Goal: Task Accomplishment & Management: Use online tool/utility

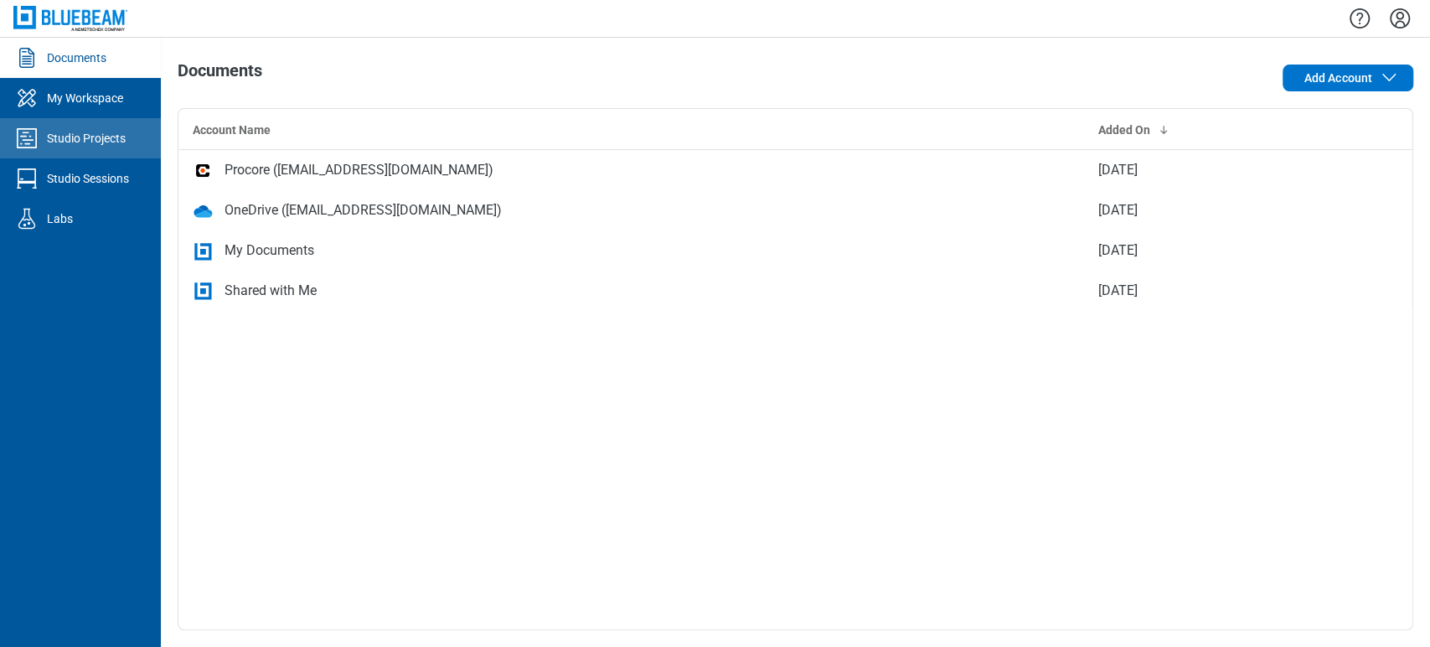
click at [64, 126] on link "Studio Projects" at bounding box center [80, 138] width 161 height 40
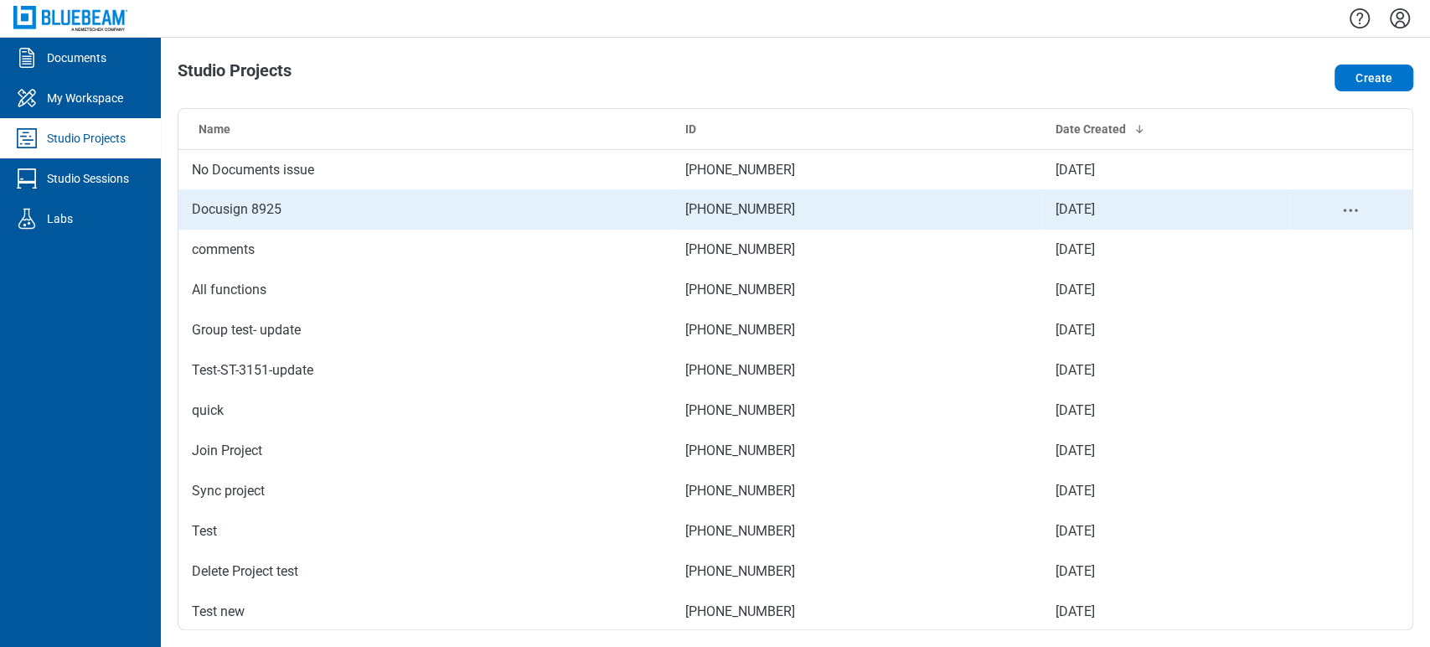
click at [294, 210] on td "Docusign 8925" at bounding box center [424, 209] width 493 height 40
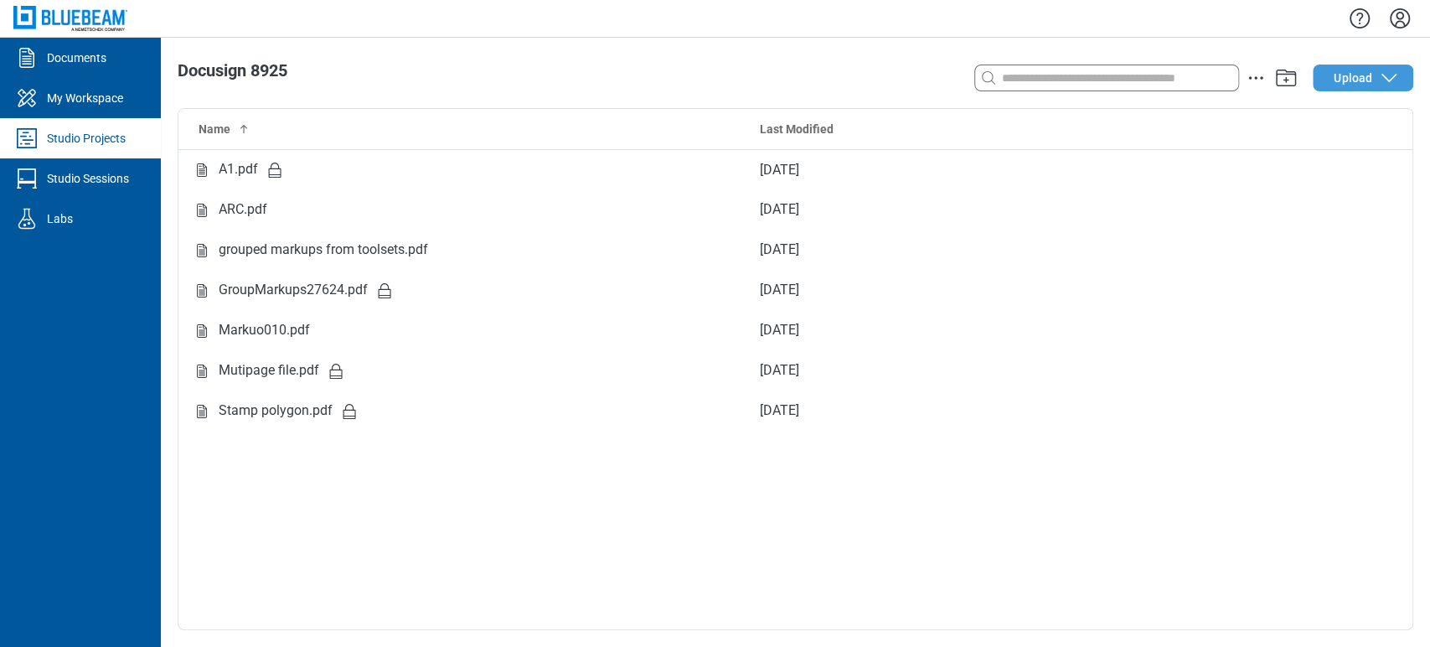
click at [1381, 76] on icon "button" at bounding box center [1389, 78] width 20 height 20
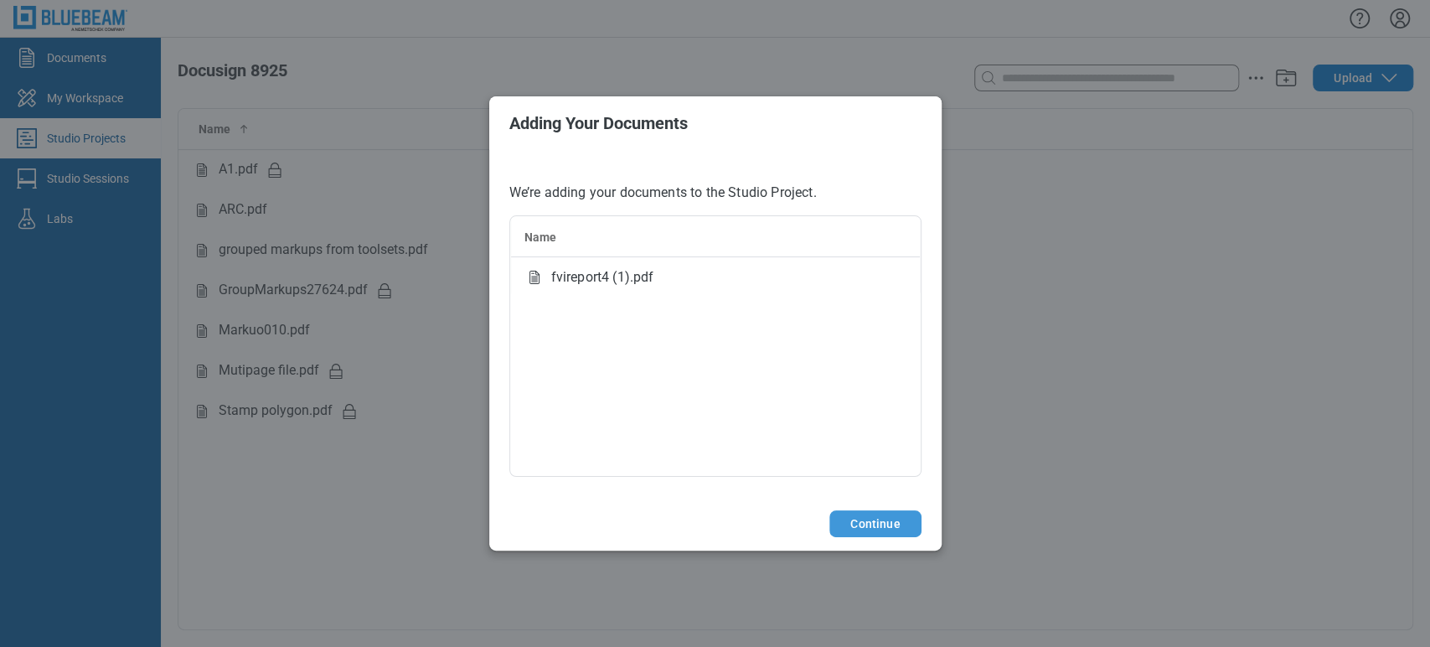
click at [864, 510] on button "Continue" at bounding box center [874, 523] width 91 height 27
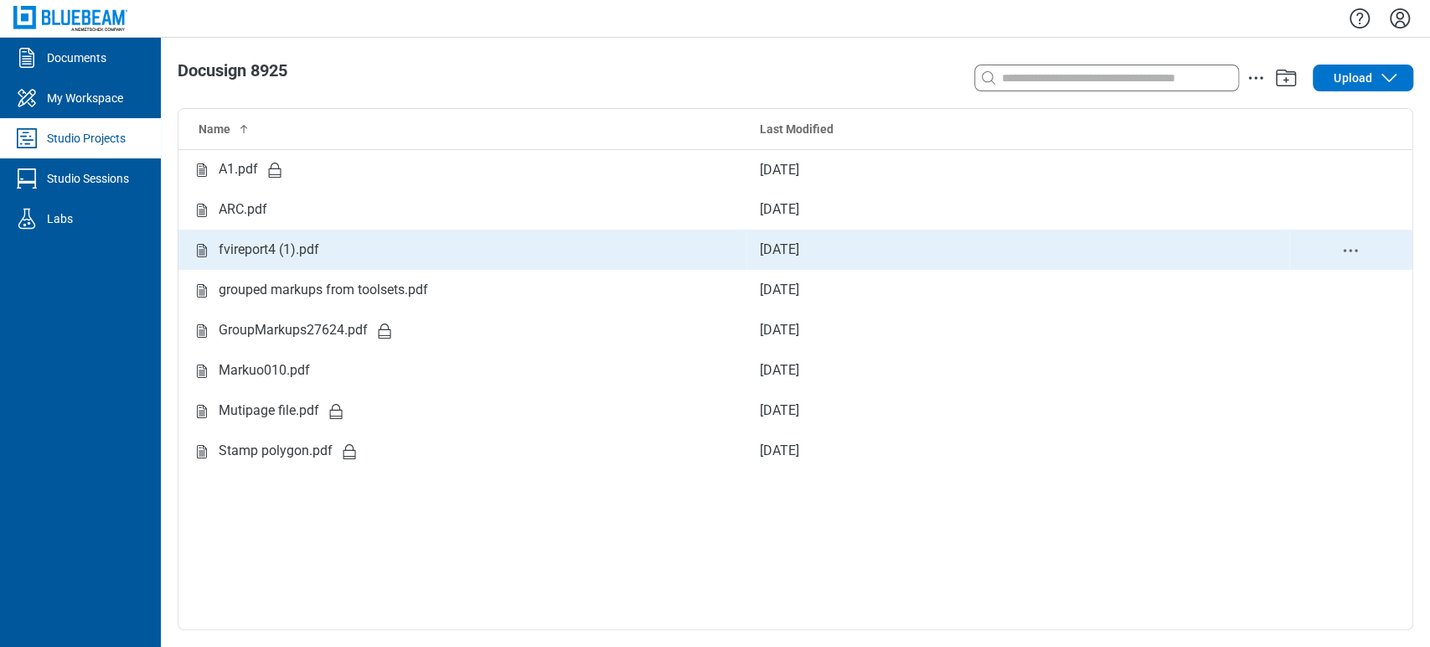
click at [271, 253] on div "fvireport4 (1).pdf" at bounding box center [269, 250] width 101 height 21
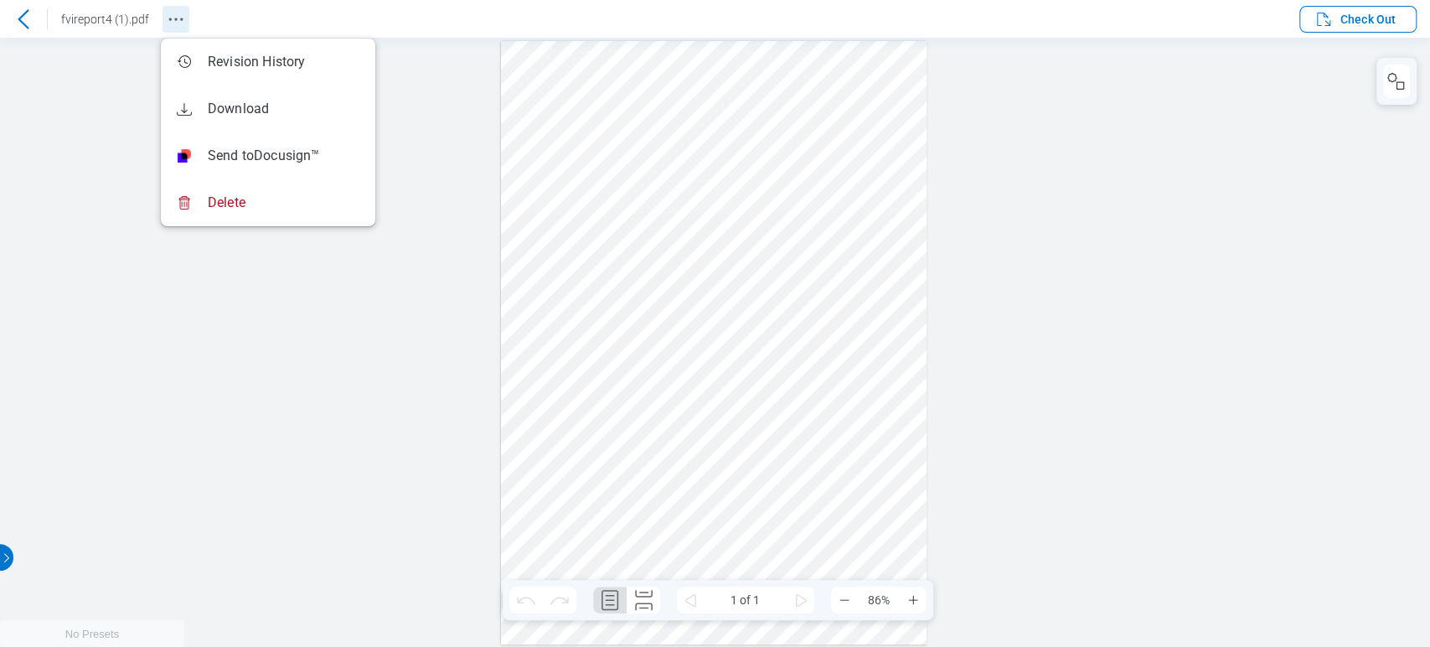
click at [163, 18] on button "Revision History" at bounding box center [176, 19] width 27 height 27
click at [312, 325] on div at bounding box center [715, 342] width 1430 height 609
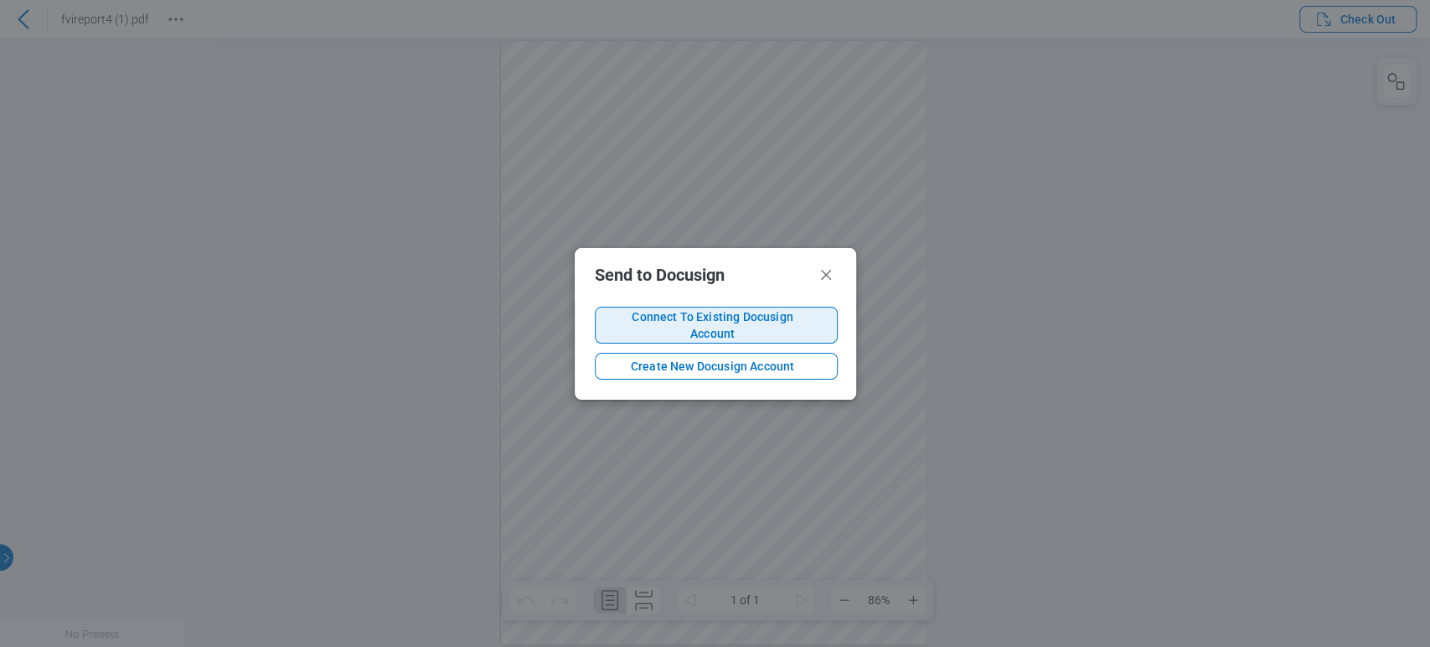
click at [628, 312] on button "Connect To Existing Docusign Account" at bounding box center [716, 325] width 243 height 37
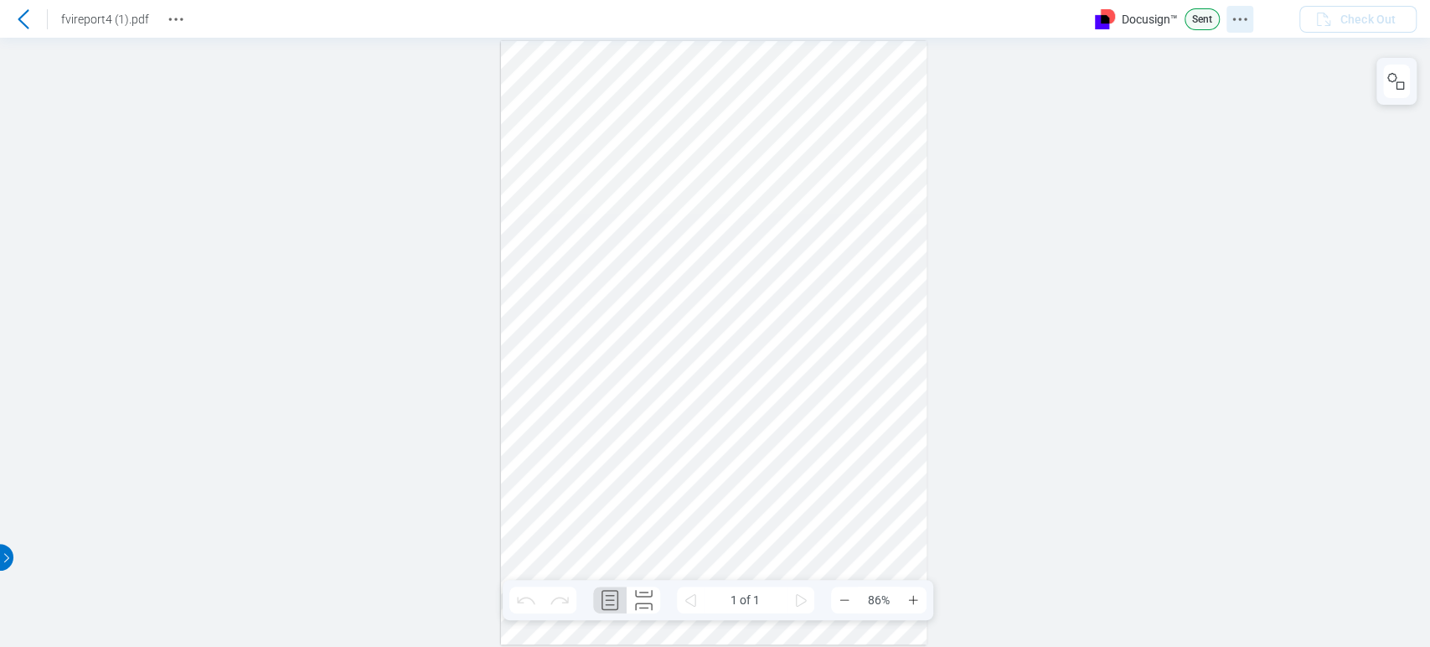
click at [1235, 28] on icon "Docusign Menu" at bounding box center [1240, 19] width 20 height 20
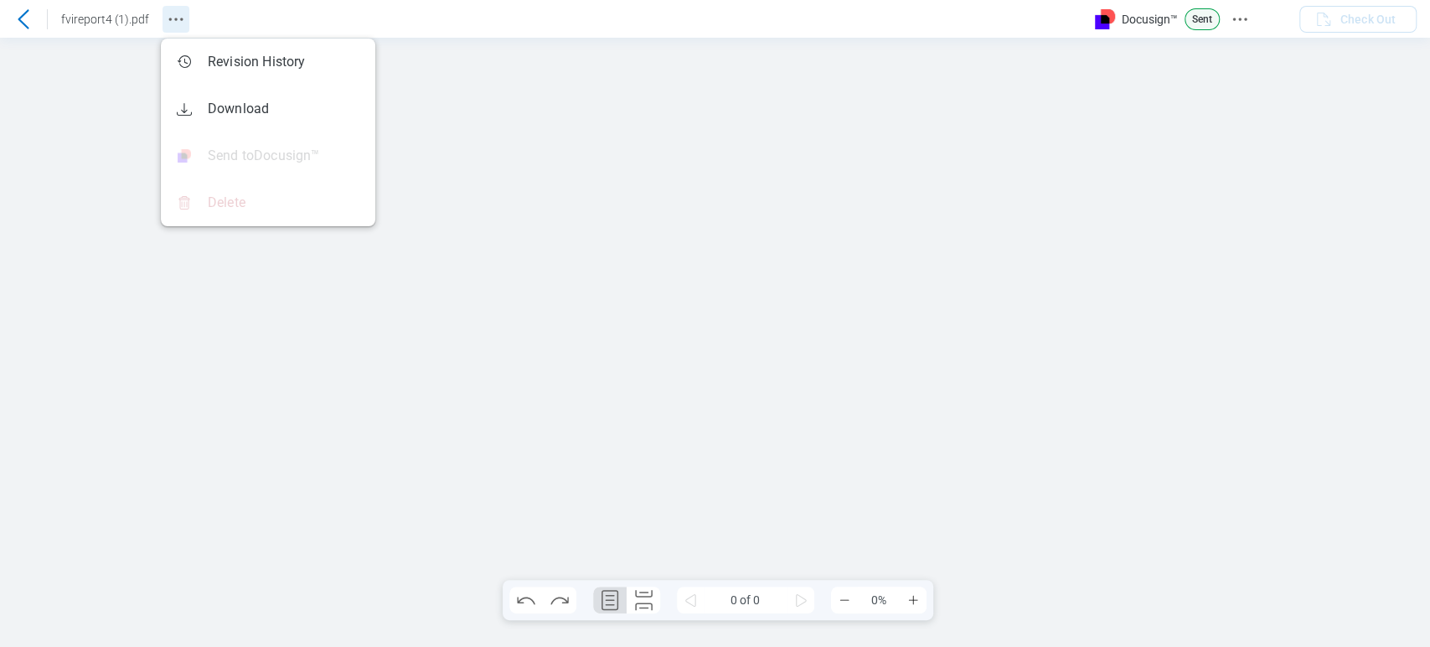
click at [183, 16] on div "fvireport4 (1).pdf Docusign™ Sent Check Out 0 of 0 0% Preparing Your Document W…" at bounding box center [715, 323] width 1430 height 647
click at [1235, 13] on icon "Docusign Menu" at bounding box center [1240, 19] width 20 height 20
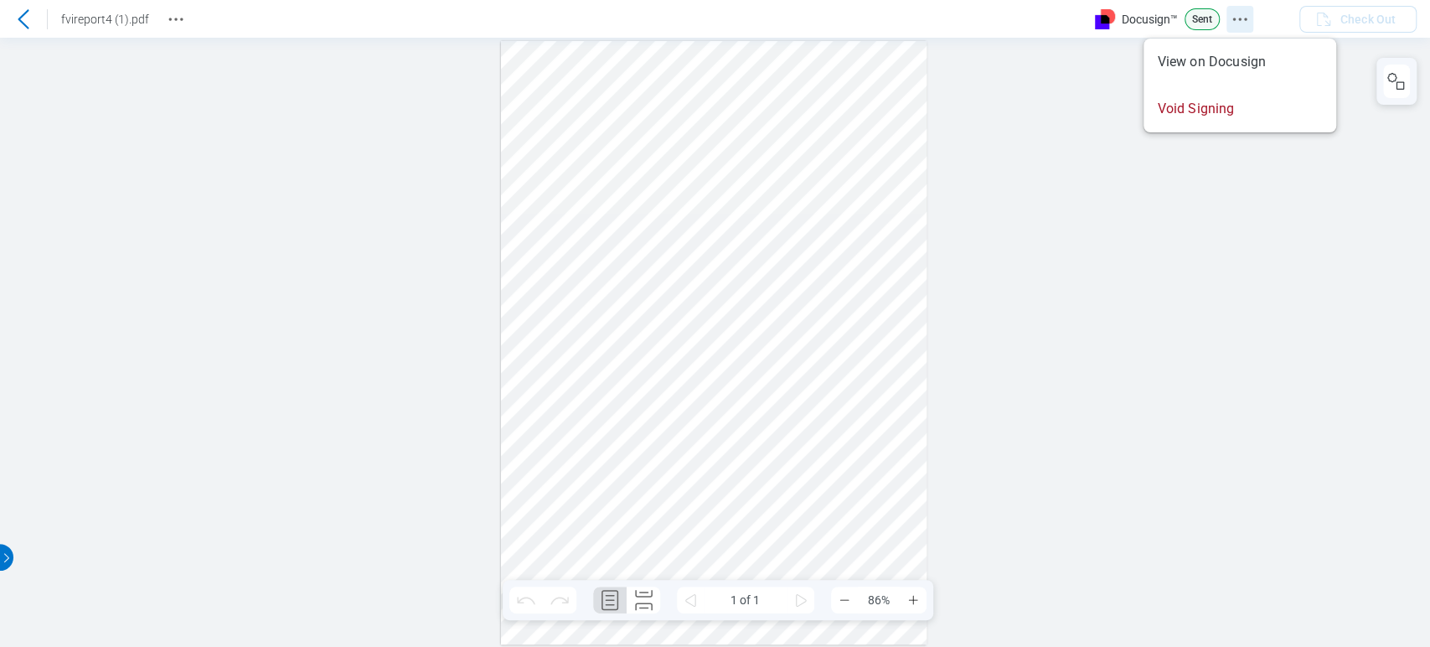
click at [1235, 13] on icon "Docusign Menu" at bounding box center [1240, 19] width 20 height 20
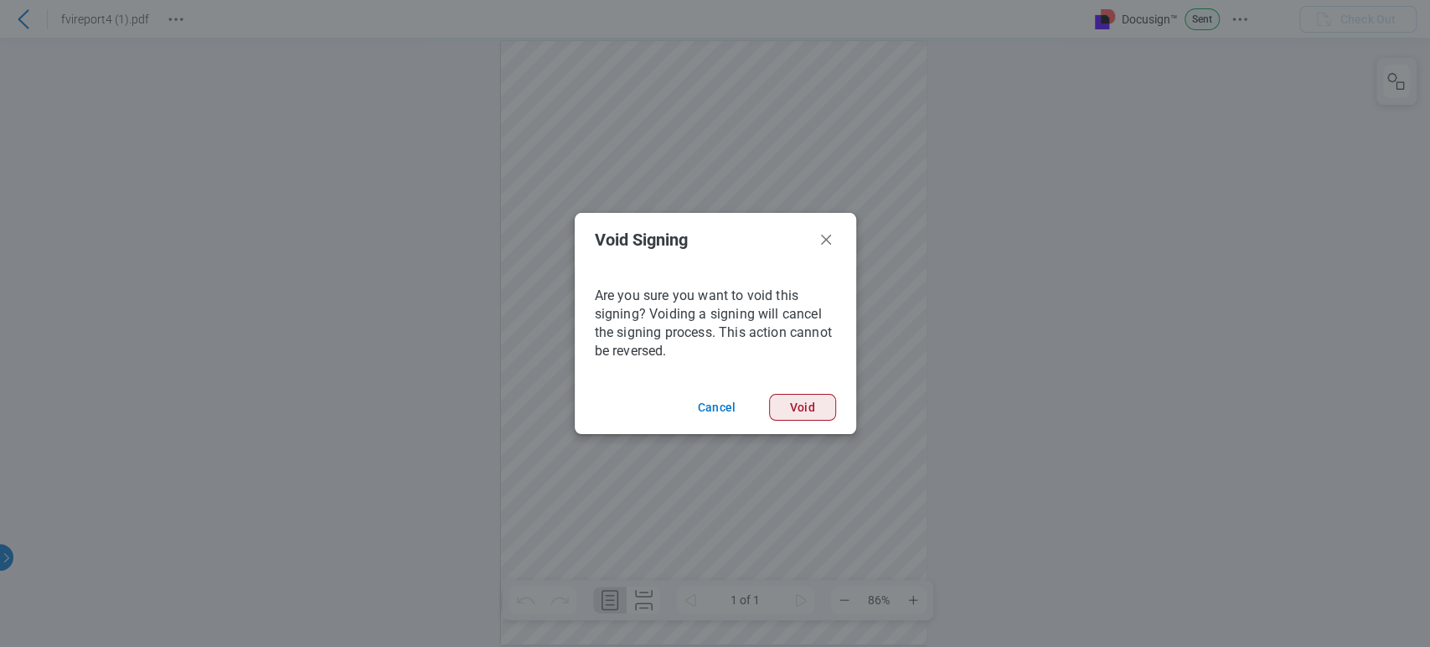
click at [795, 397] on button "Void" at bounding box center [802, 407] width 67 height 27
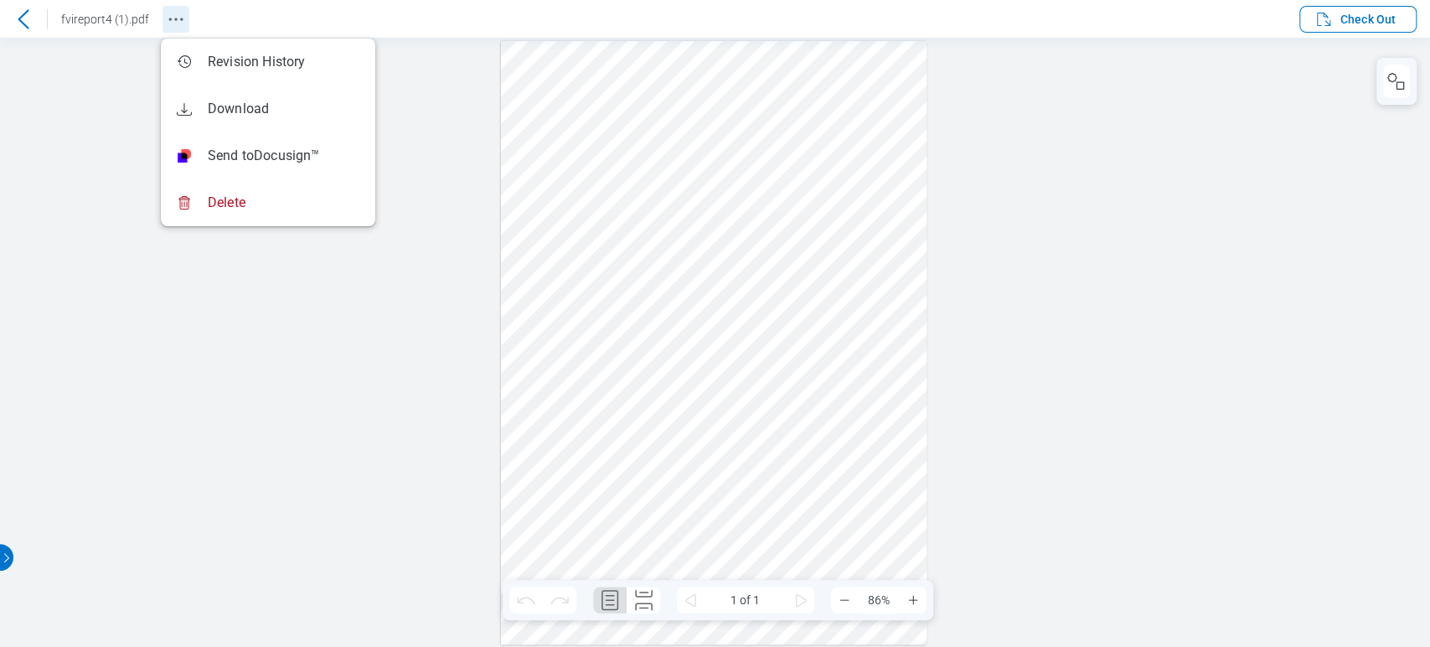
click at [163, 22] on button "Revision History" at bounding box center [176, 19] width 27 height 27
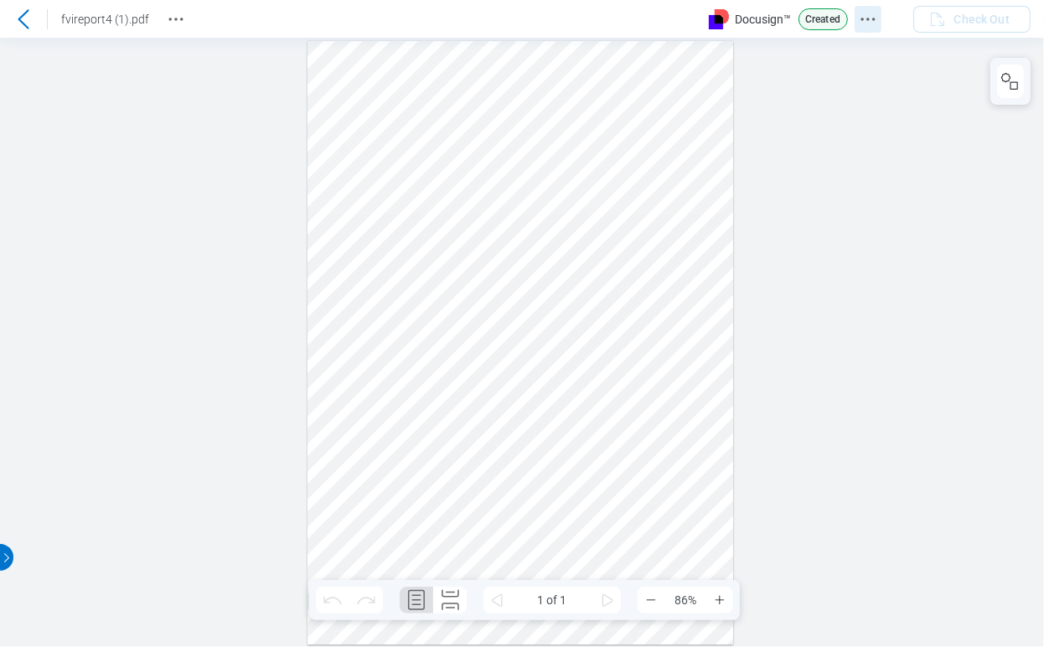
click at [871, 17] on icon "Docusign Menu" at bounding box center [868, 19] width 20 height 20
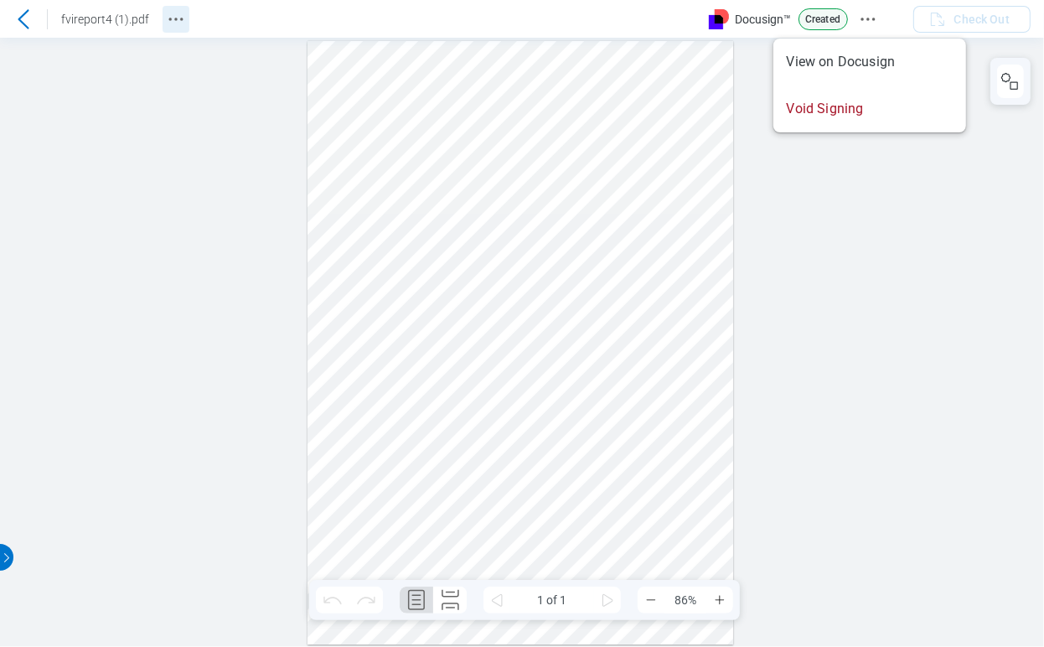
click at [184, 14] on button "Revision History" at bounding box center [176, 19] width 27 height 27
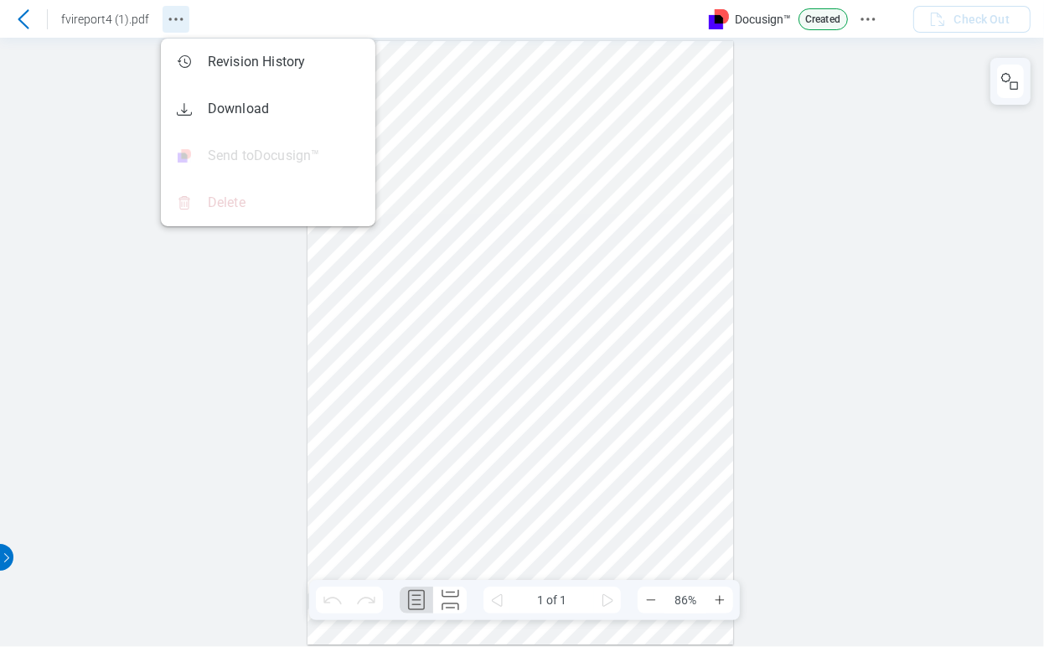
click at [180, 18] on circle "Revision History" at bounding box center [181, 19] width 3 height 3
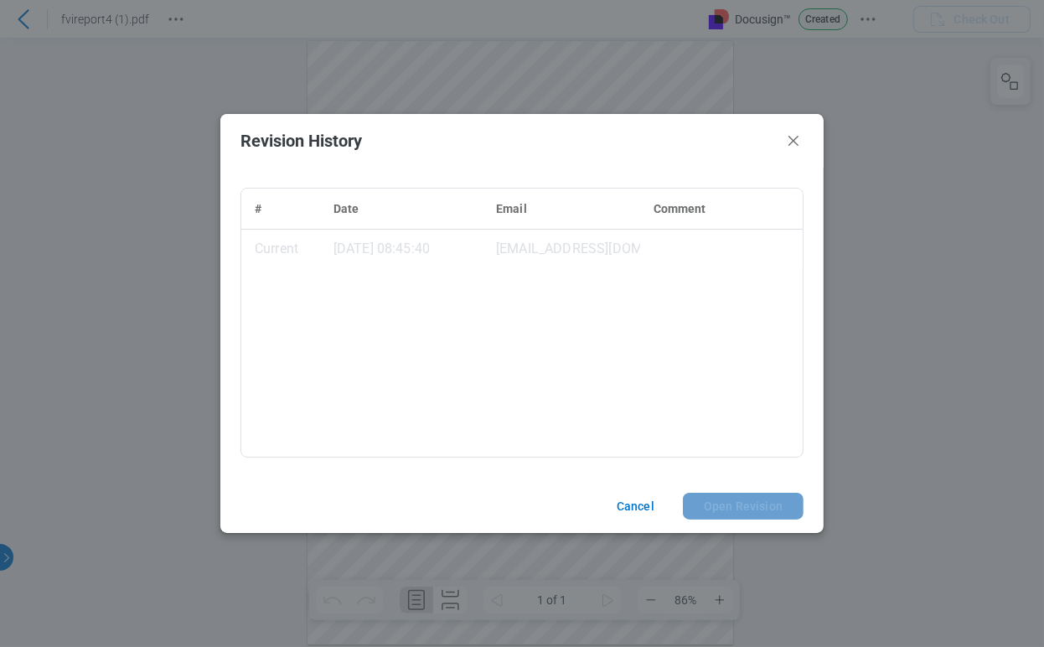
drag, startPoint x: 809, startPoint y: 138, endPoint x: 776, endPoint y: 138, distance: 33.5
click at [810, 138] on header "Revision History" at bounding box center [521, 141] width 603 height 54
click at [776, 138] on h2 "Revision History" at bounding box center [508, 141] width 536 height 18
drag, startPoint x: 788, startPoint y: 138, endPoint x: 826, endPoint y: 12, distance: 132.0
click at [788, 138] on icon "Close" at bounding box center [793, 141] width 20 height 20
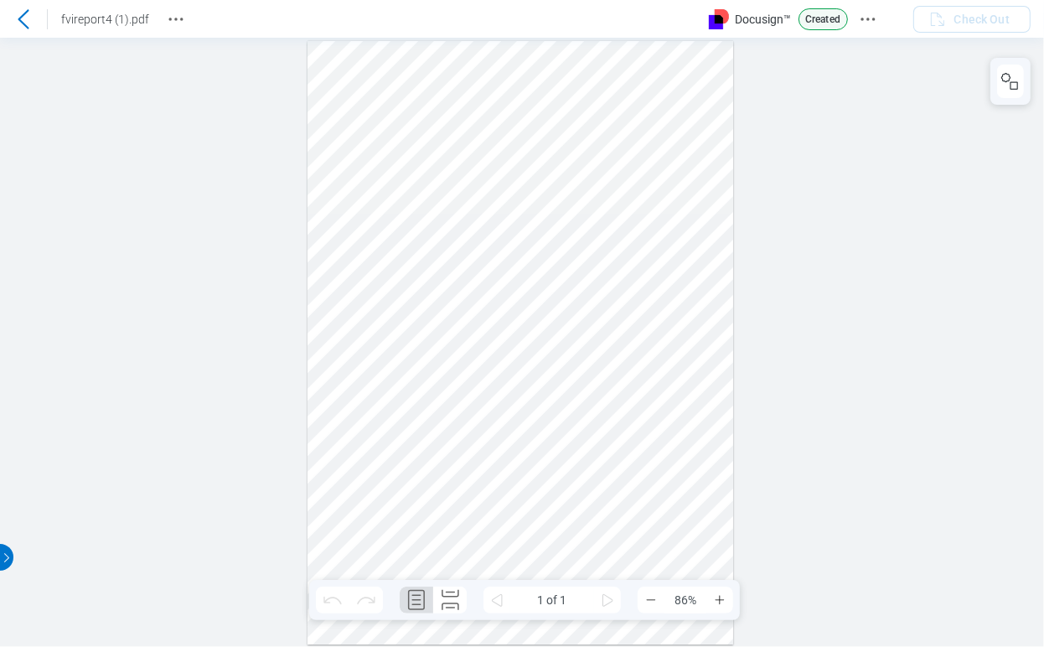
click at [853, 21] on div "Docusign™ Created" at bounding box center [801, 19] width 184 height 22
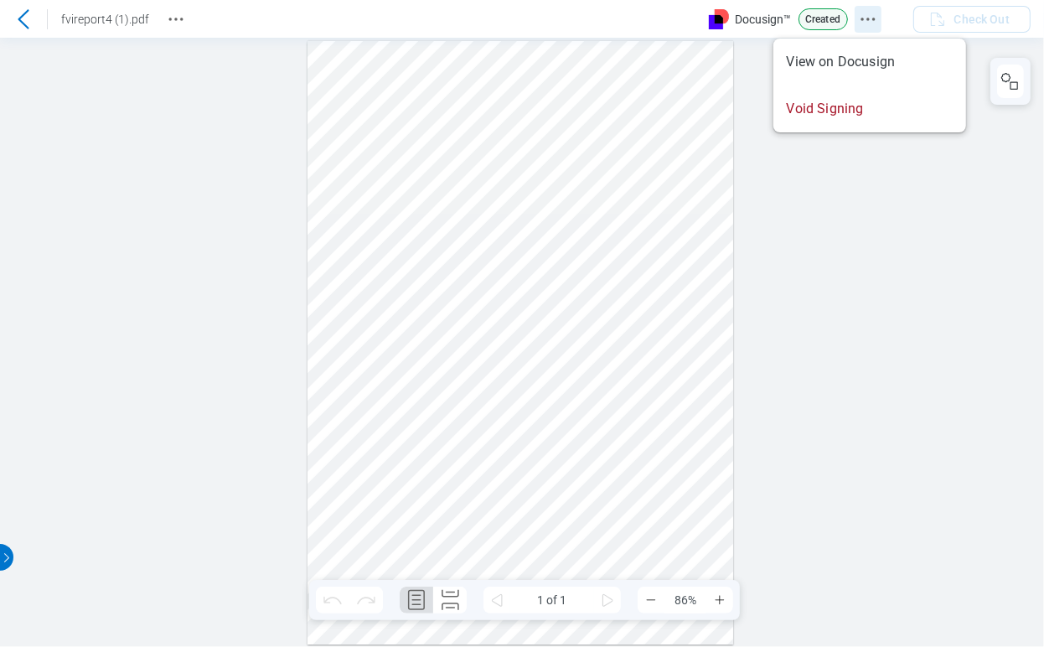
click at [864, 21] on icon "Docusign Menu" at bounding box center [868, 19] width 20 height 20
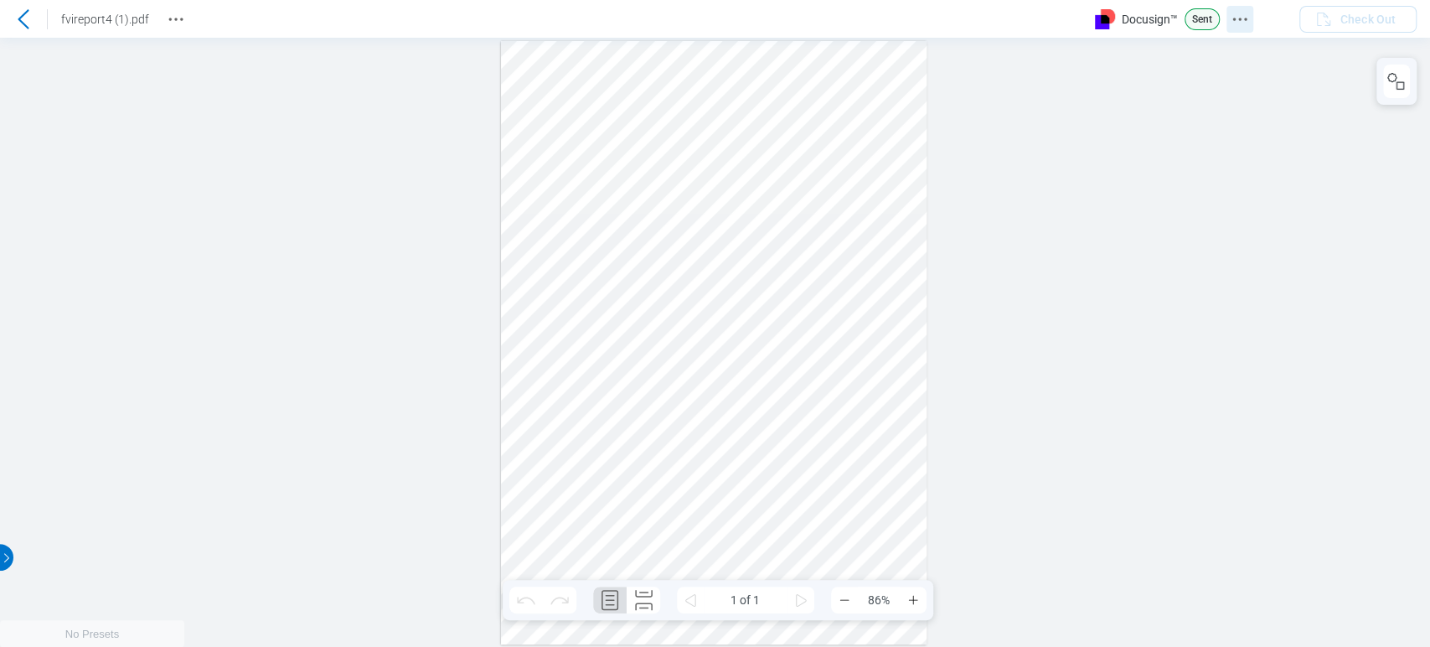
click at [1236, 18] on icon "Docusign Menu" at bounding box center [1240, 19] width 20 height 20
click at [166, 18] on icon "Revision History" at bounding box center [176, 19] width 20 height 20
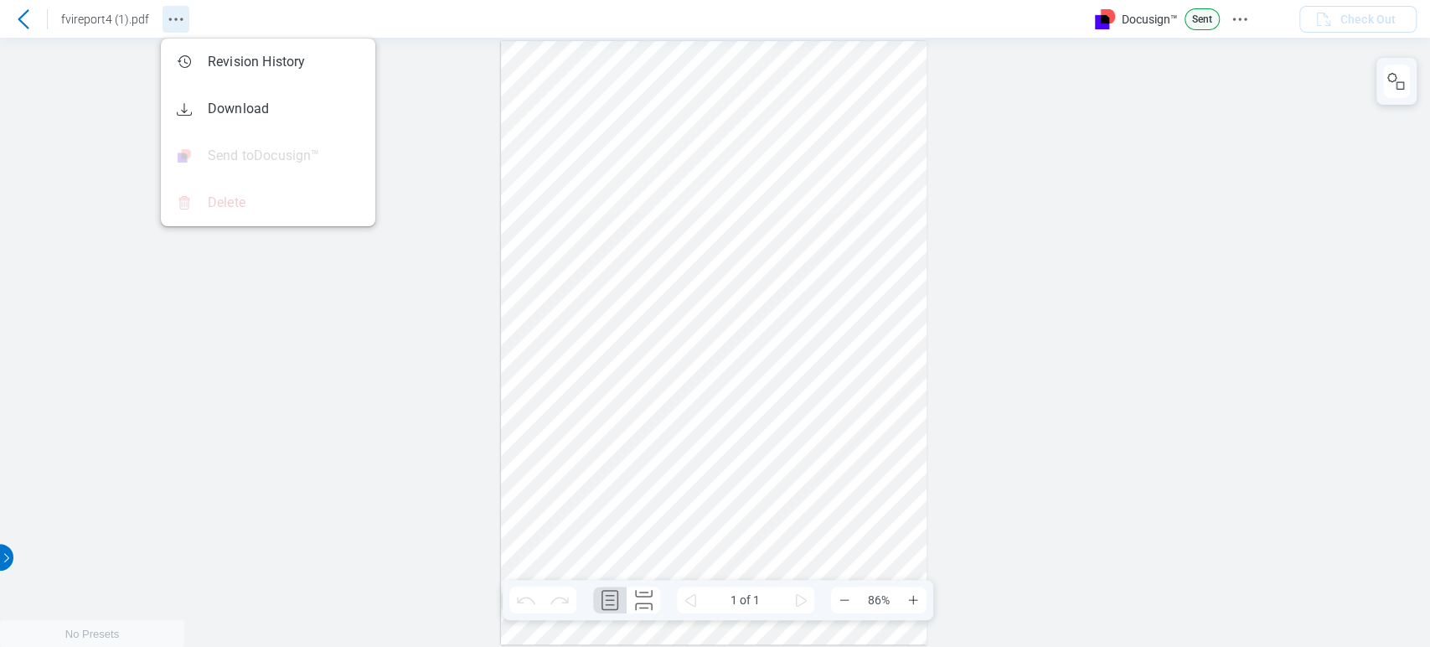
click at [166, 18] on icon "Revision History" at bounding box center [176, 19] width 20 height 20
drag, startPoint x: 296, startPoint y: 486, endPoint x: 380, endPoint y: 449, distance: 92.3
click at [296, 485] on div at bounding box center [715, 342] width 1430 height 609
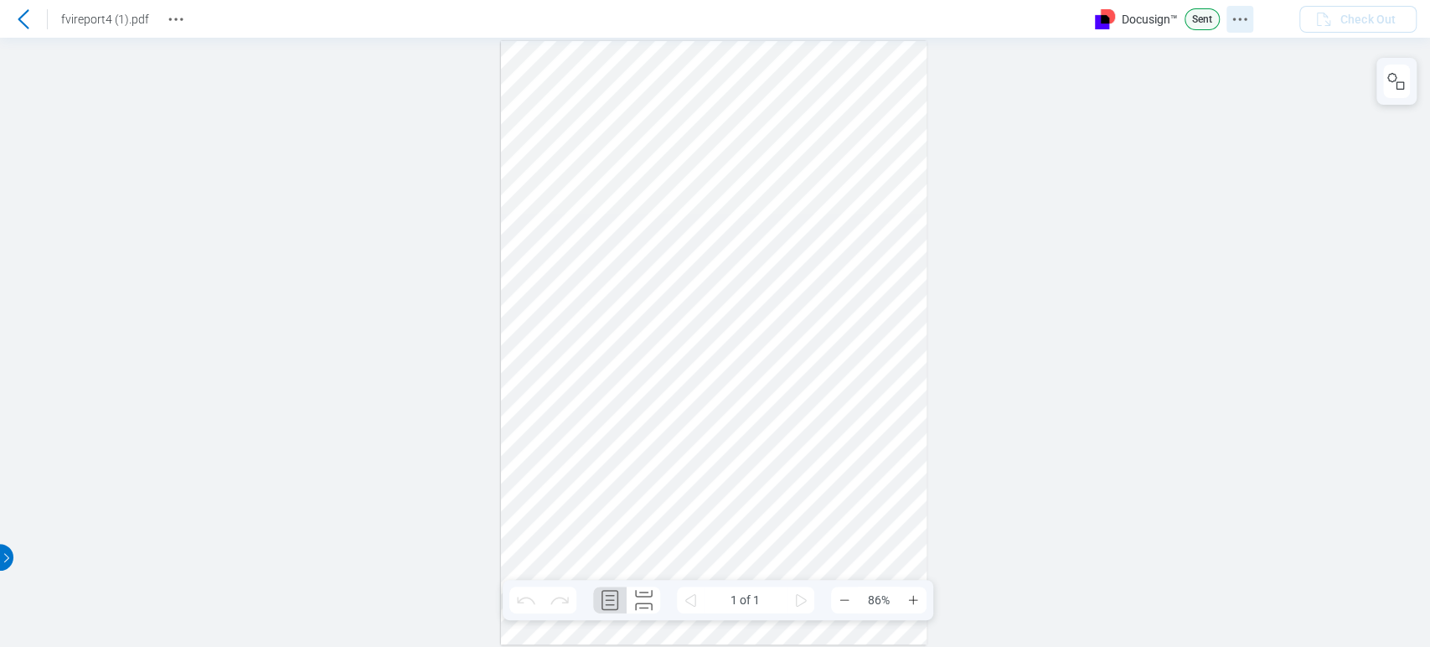
click at [1241, 29] on button "Docusign Menu" at bounding box center [1239, 19] width 27 height 27
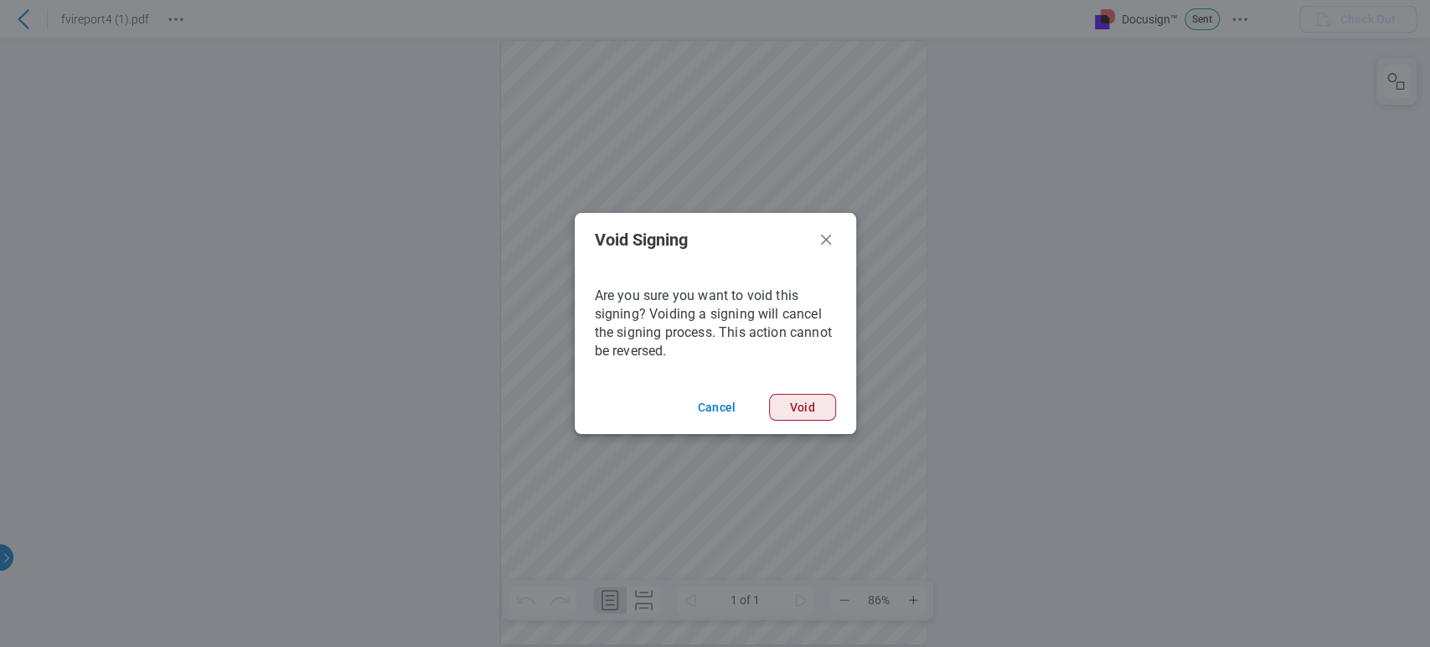
click at [821, 404] on button "Void" at bounding box center [802, 407] width 67 height 27
